Goal: Task Accomplishment & Management: Use online tool/utility

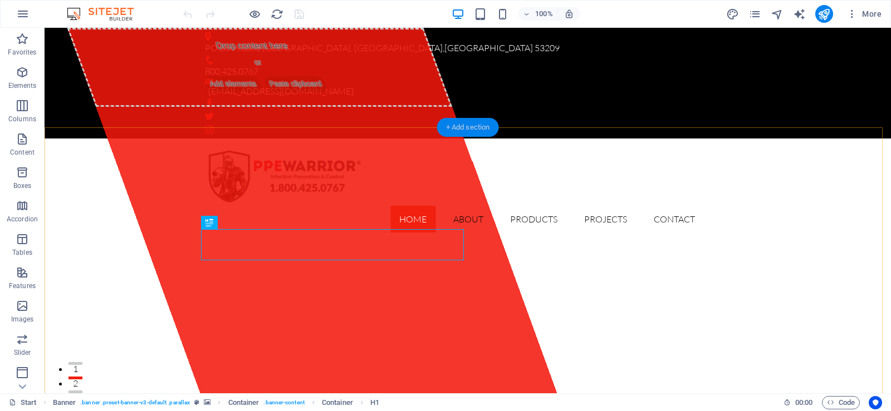
click at [463, 127] on div "+ Add section" at bounding box center [468, 127] width 62 height 19
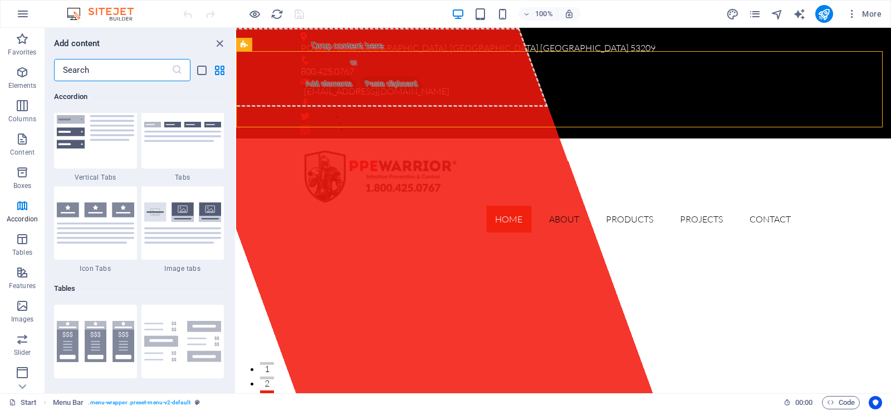
scroll to position [3745, 0]
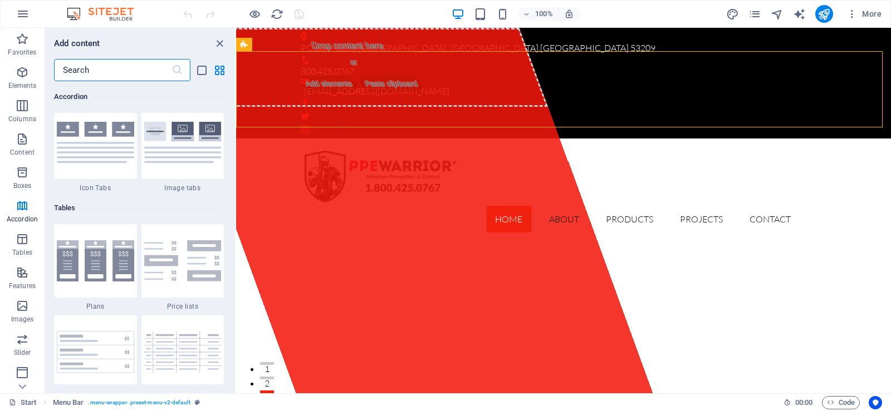
click at [143, 72] on input "text" at bounding box center [112, 70] width 117 height 22
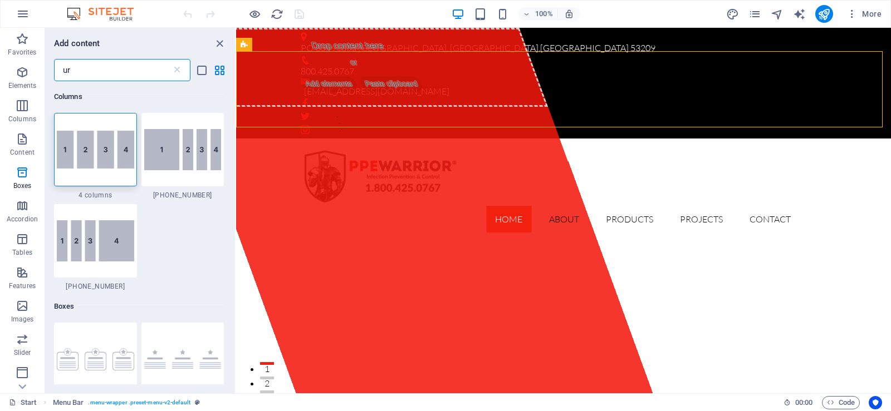
scroll to position [0, 0]
type input "u"
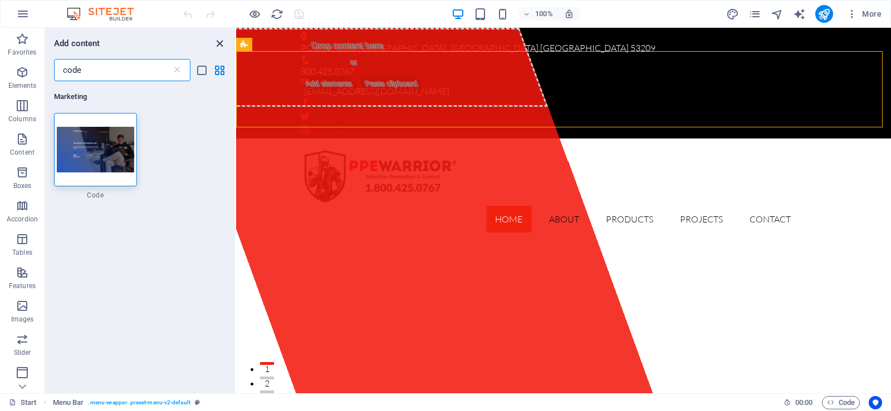
type input "code"
click at [219, 40] on icon "close panel" at bounding box center [219, 43] width 13 height 13
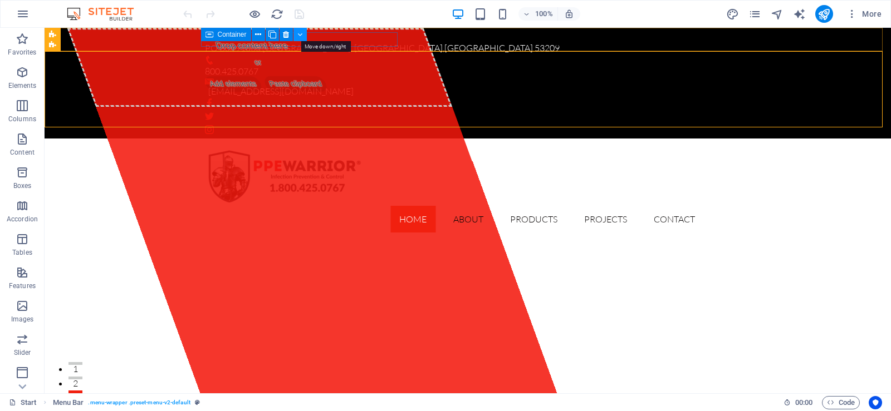
click at [298, 37] on icon at bounding box center [299, 35] width 5 height 12
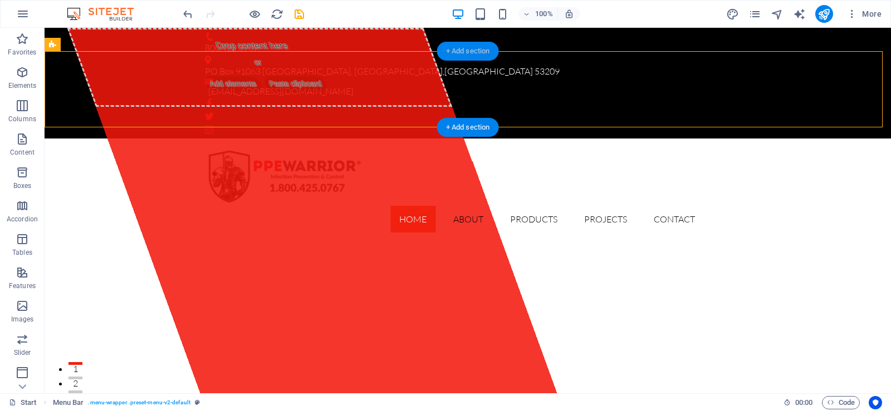
click at [465, 47] on div "+ Add section" at bounding box center [468, 51] width 62 height 19
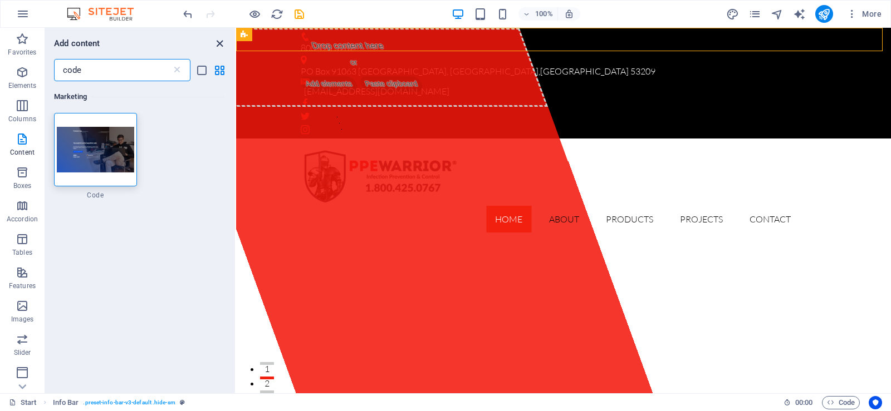
click at [220, 46] on icon "close panel" at bounding box center [219, 43] width 13 height 13
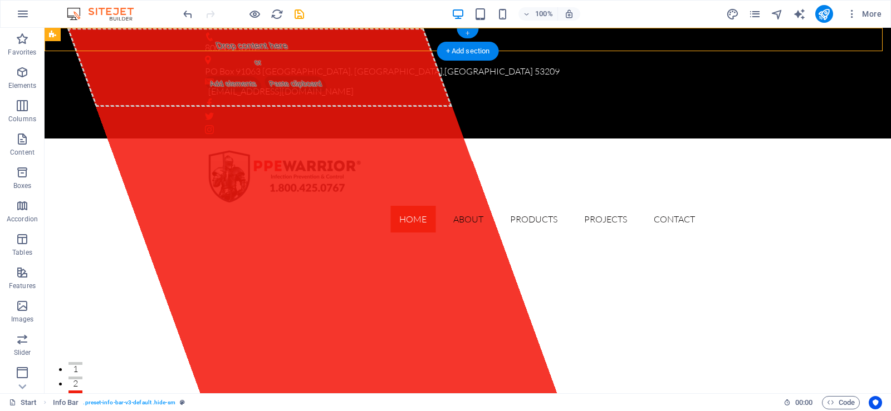
click at [465, 30] on div "+" at bounding box center [468, 33] width 22 height 10
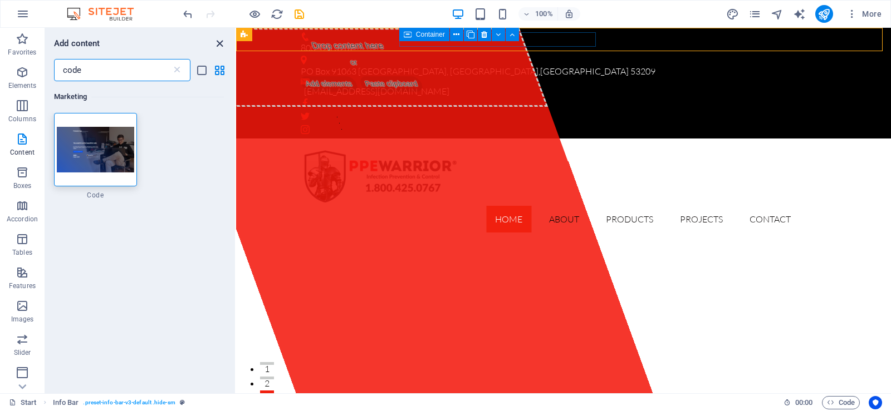
click at [219, 47] on icon "close panel" at bounding box center [219, 43] width 13 height 13
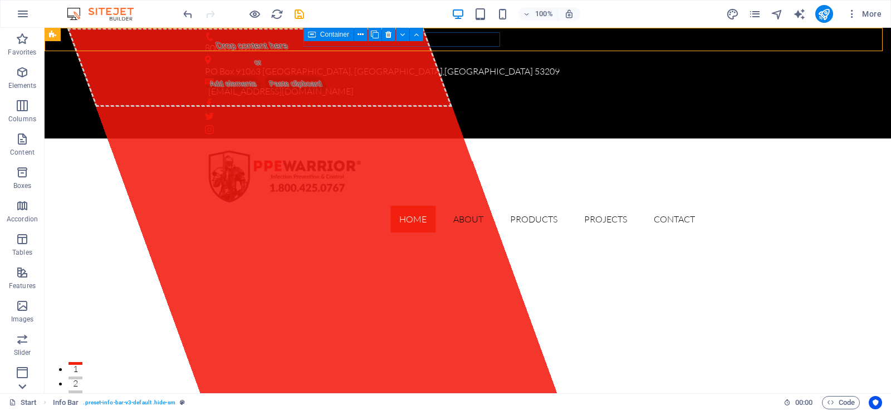
click at [22, 386] on icon at bounding box center [22, 387] width 16 height 16
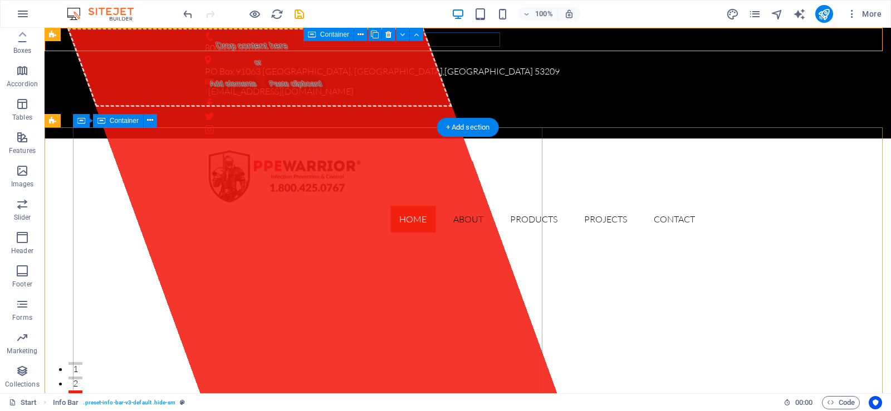
click at [241, 92] on span "Add elements" at bounding box center [233, 84] width 61 height 16
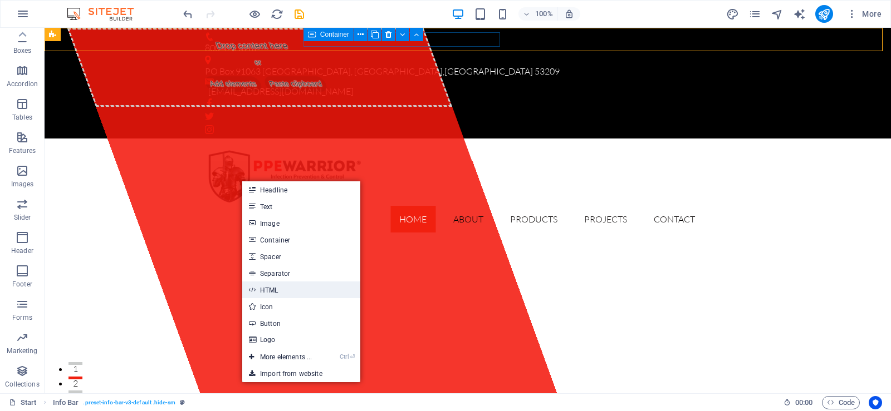
click at [276, 288] on link "HTML" at bounding box center [301, 290] width 118 height 17
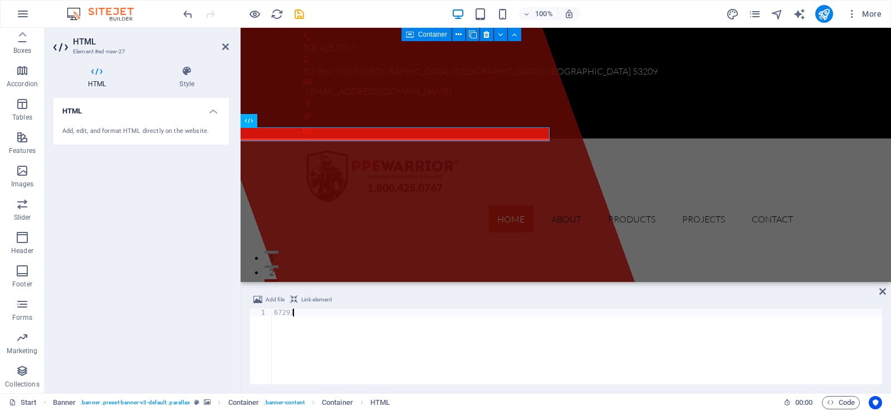
type textarea "6"
click at [296, 296] on icon at bounding box center [294, 299] width 8 height 13
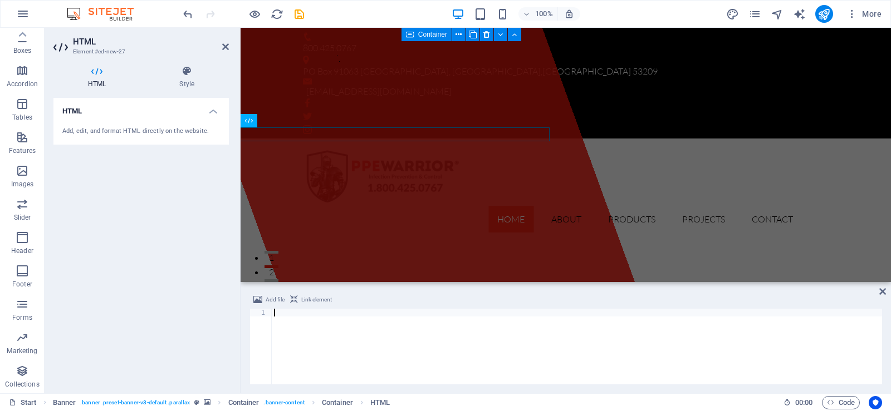
click at [280, 310] on div at bounding box center [577, 354] width 610 height 91
paste textarea "</script>"
type textarea "</script>"
click at [884, 291] on icon at bounding box center [882, 291] width 7 height 9
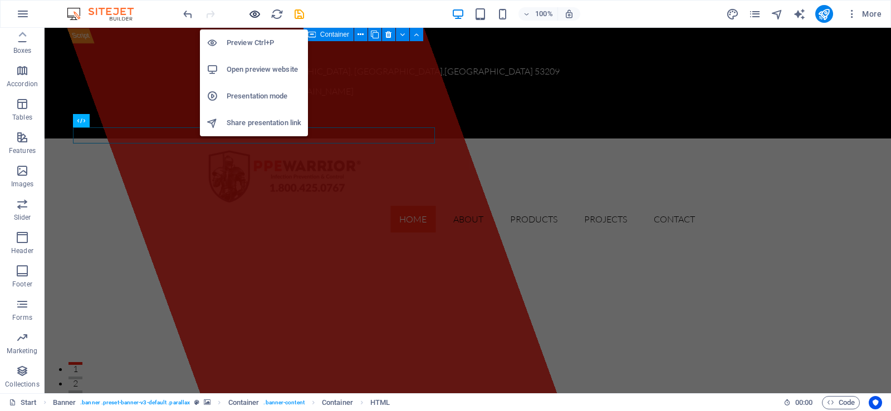
click at [257, 12] on icon "button" at bounding box center [254, 14] width 13 height 13
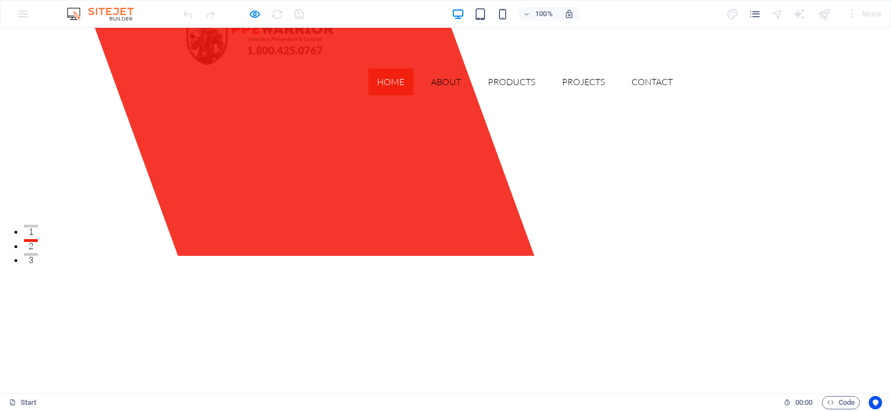
scroll to position [0, 0]
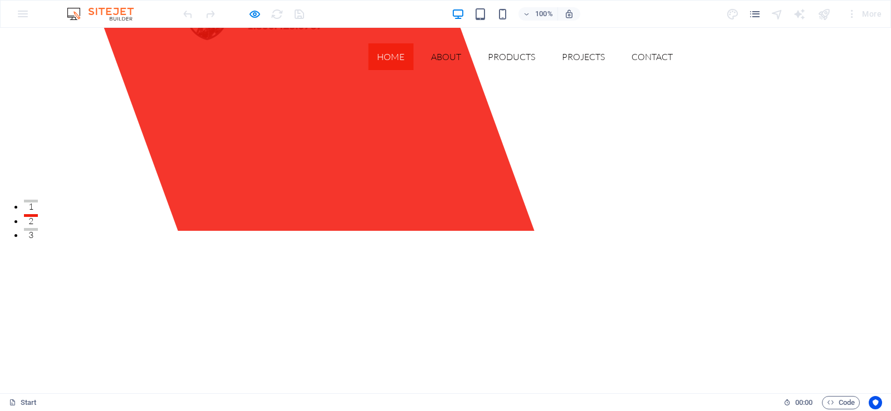
scroll to position [146, 0]
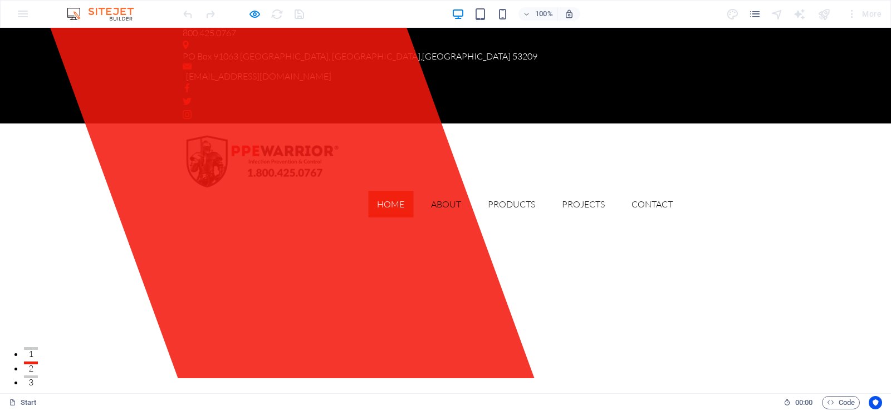
scroll to position [0, 0]
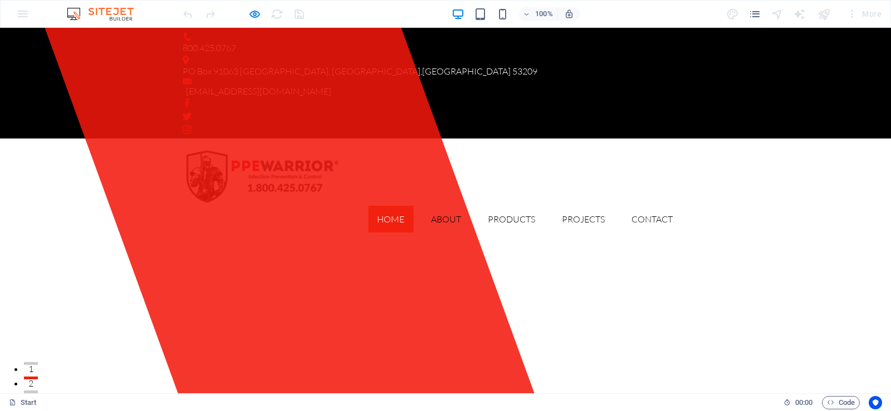
click at [443, 66] on span "[GEOGRAPHIC_DATA]" at bounding box center [466, 71] width 89 height 11
click at [359, 139] on header "Home About Products Projects Contact" at bounding box center [445, 190] width 543 height 103
click at [359, 196] on div at bounding box center [289, 211] width 489 height 366
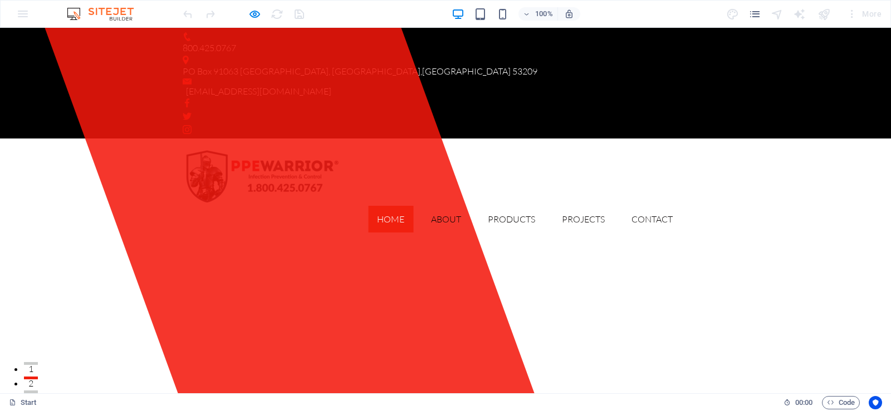
click at [359, 196] on div at bounding box center [289, 211] width 489 height 366
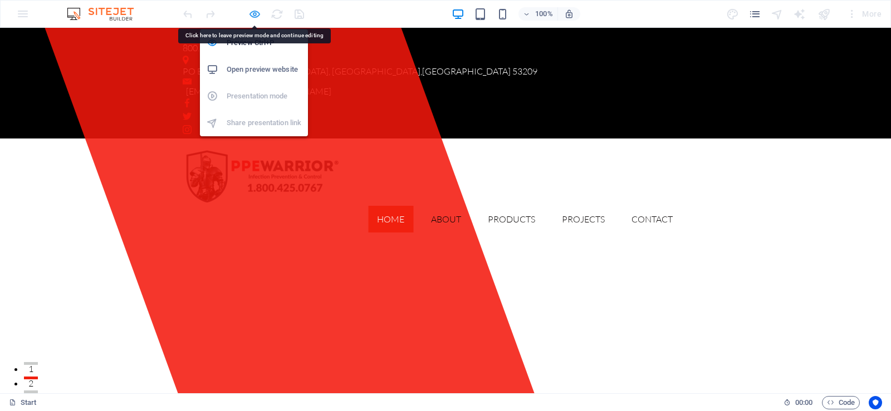
click at [252, 13] on icon "button" at bounding box center [254, 14] width 13 height 13
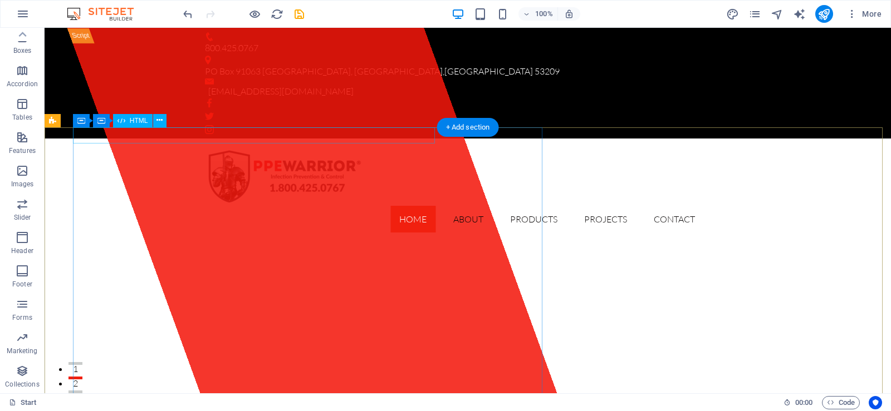
click at [87, 43] on div at bounding box center [248, 36] width 362 height 16
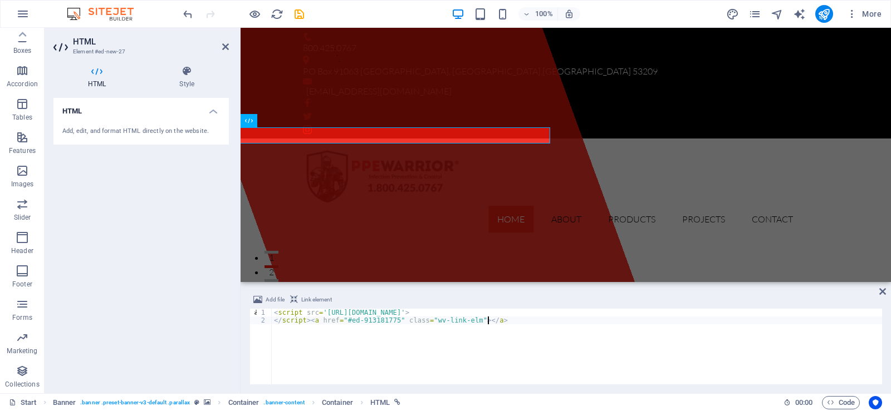
click at [96, 133] on div "Add, edit, and format HTML directly on the website." at bounding box center [141, 131] width 158 height 9
click at [305, 303] on span "Link element" at bounding box center [316, 299] width 31 height 13
click at [273, 301] on span "Add file" at bounding box center [275, 299] width 19 height 13
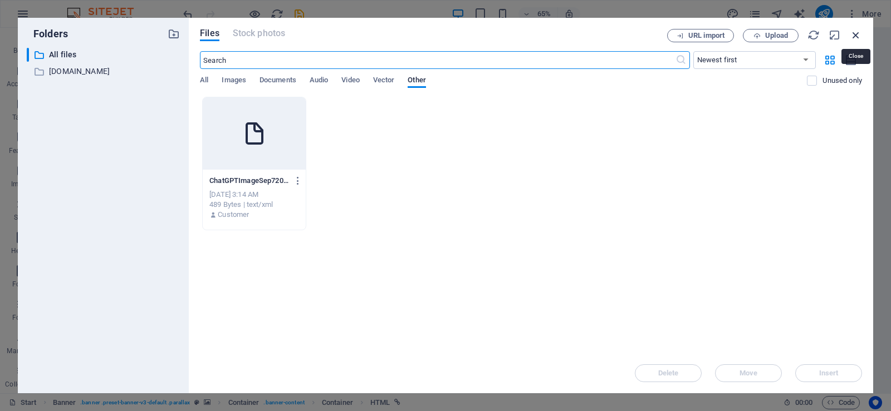
click at [852, 33] on icon "button" at bounding box center [856, 35] width 12 height 12
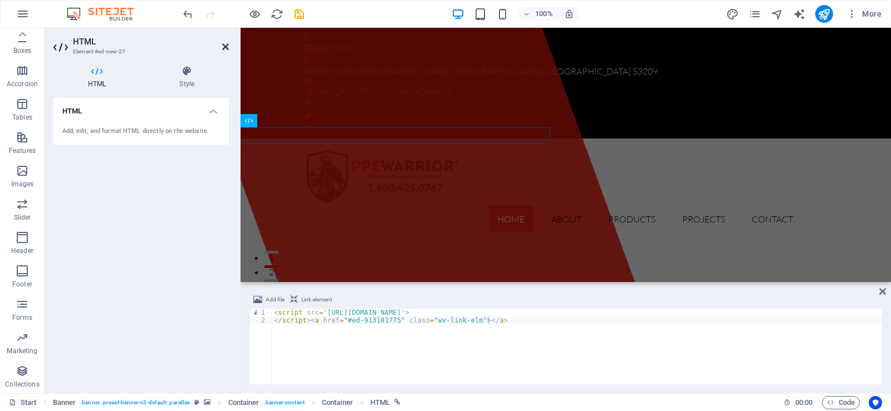
click at [225, 44] on icon at bounding box center [225, 46] width 7 height 9
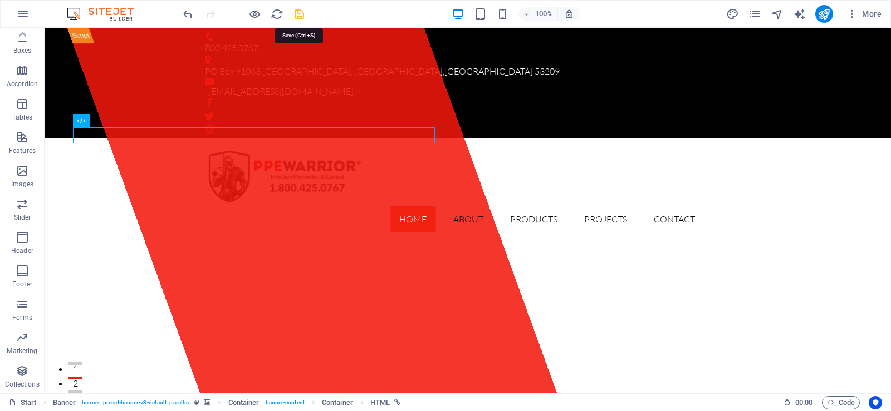
click at [297, 16] on icon "save" at bounding box center [299, 14] width 13 height 13
checkbox input "false"
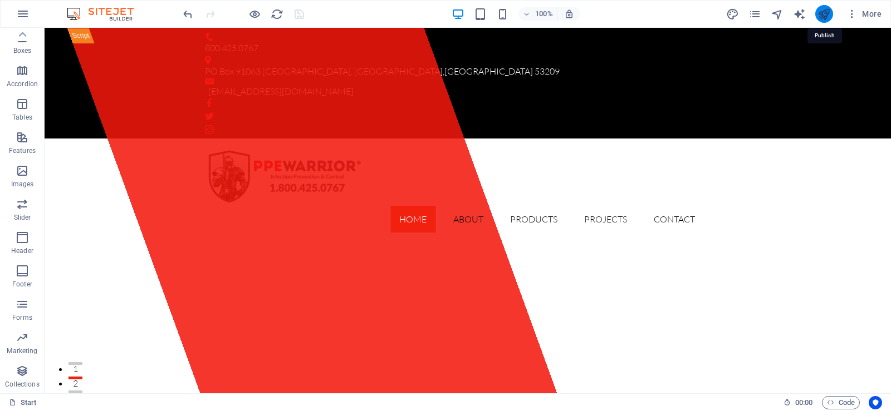
click at [821, 17] on icon "publish" at bounding box center [823, 14] width 13 height 13
